Goal: Find specific page/section: Find specific page/section

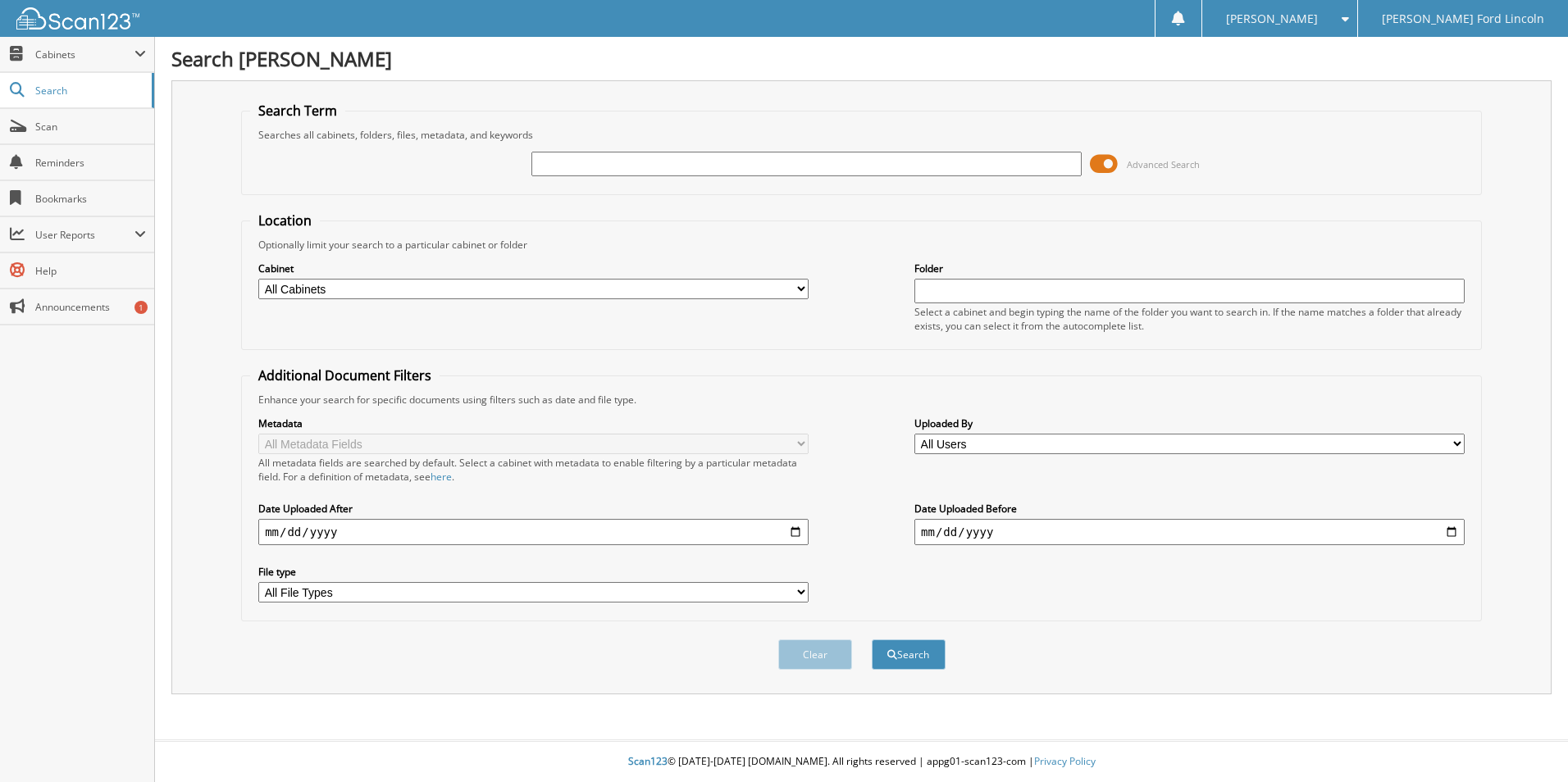
drag, startPoint x: 583, startPoint y: 166, endPoint x: 602, endPoint y: 155, distance: 22.0
click at [585, 165] on input "text" at bounding box center [806, 163] width 550 height 25
type input "278194"
click at [872, 639] on button "Search" at bounding box center [909, 654] width 74 height 30
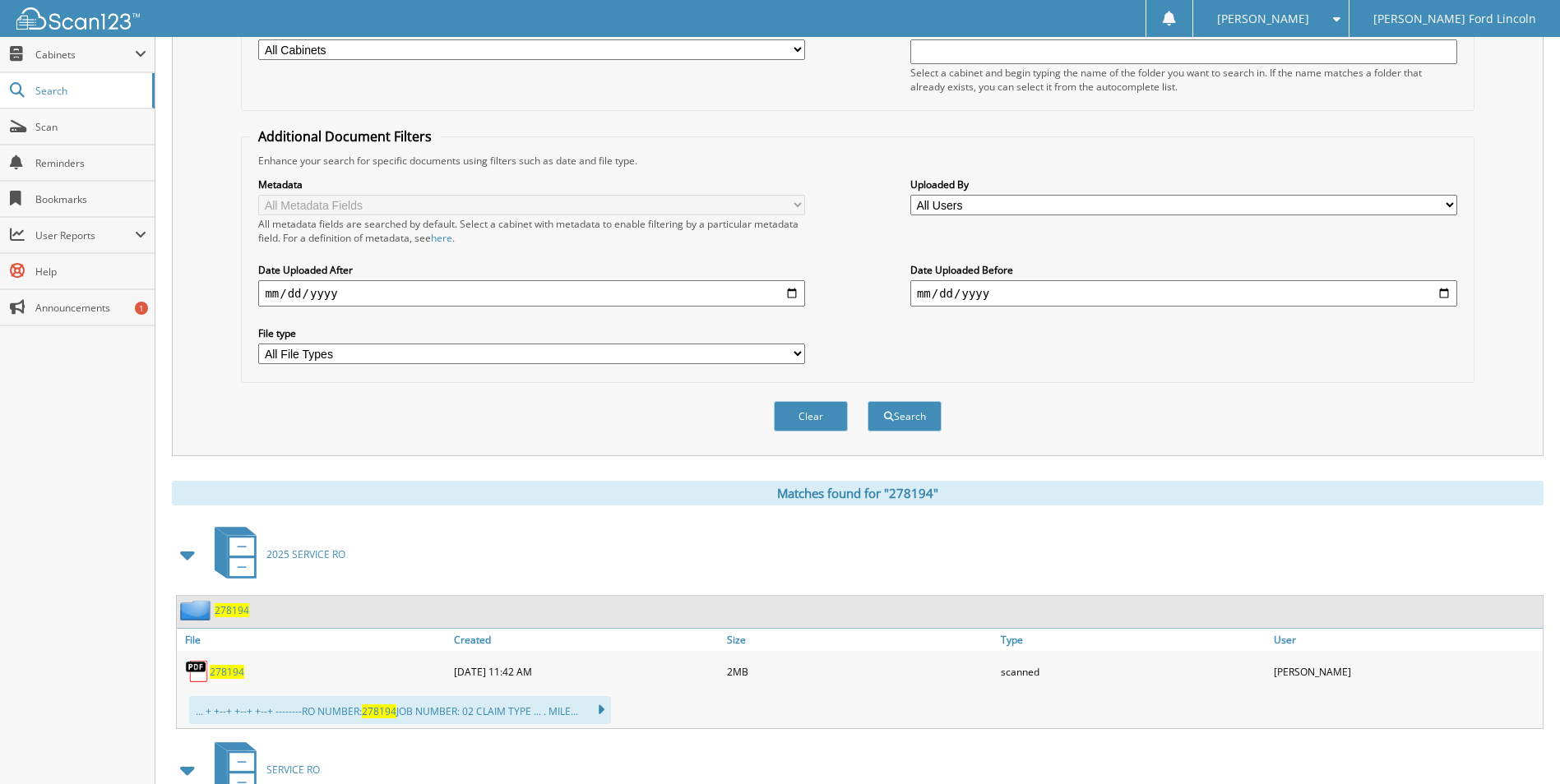
scroll to position [247, 0]
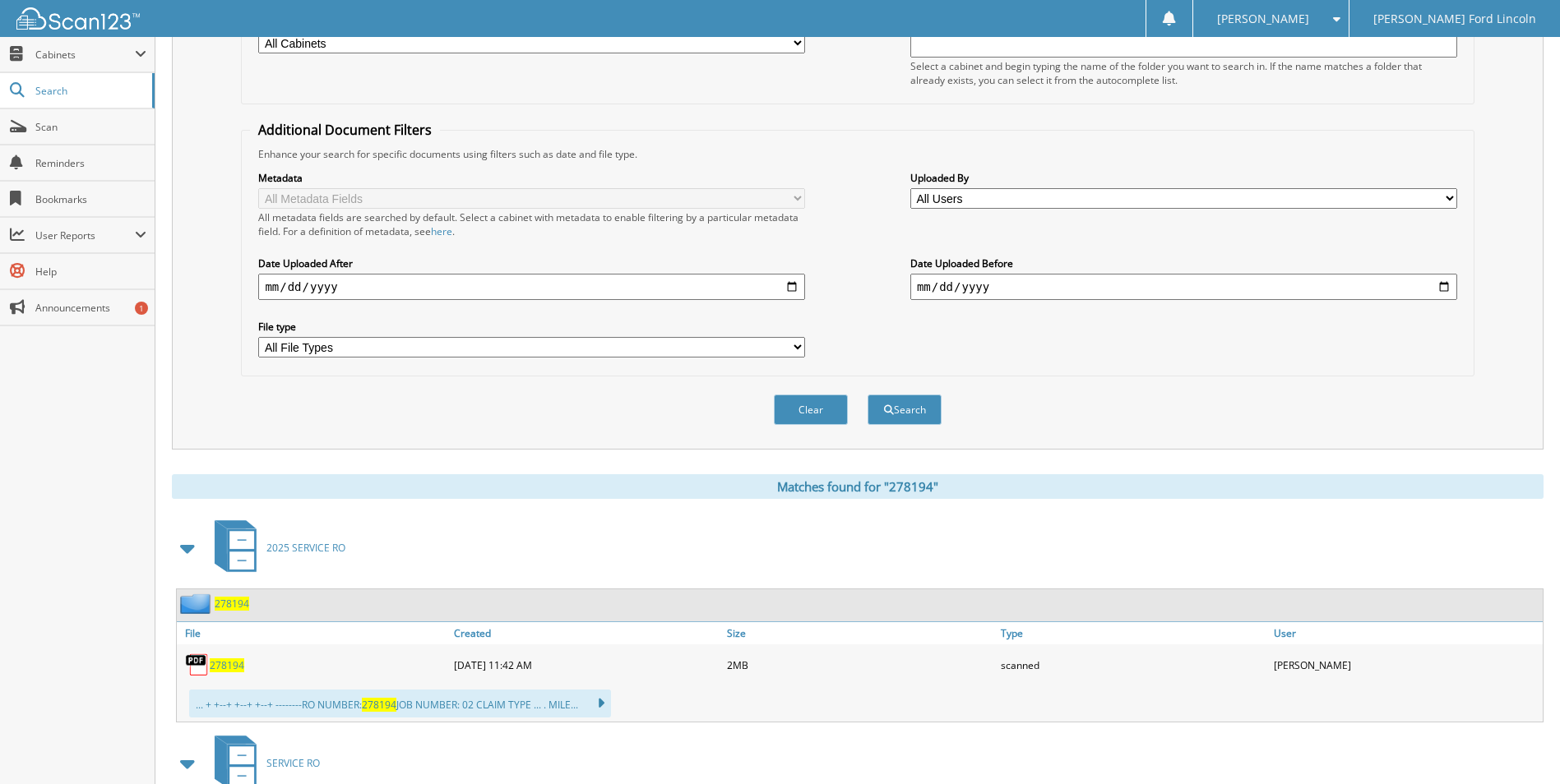
click at [236, 669] on span "278194" at bounding box center [227, 665] width 35 height 14
